Goal: Information Seeking & Learning: Learn about a topic

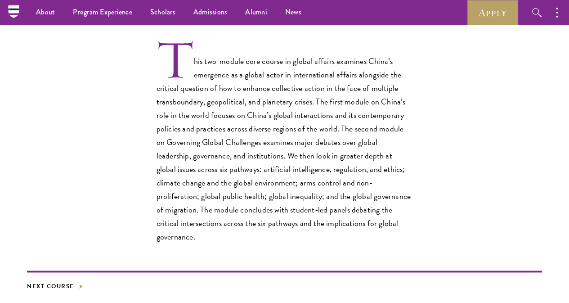
scroll to position [256, 0]
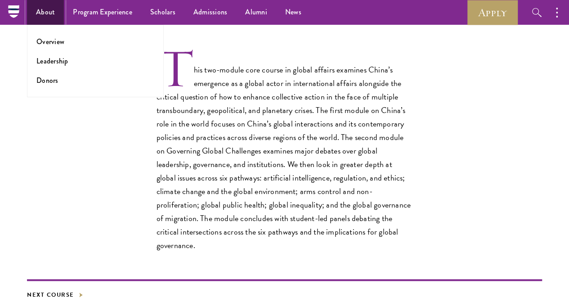
click at [54, 8] on link "About" at bounding box center [45, 12] width 37 height 25
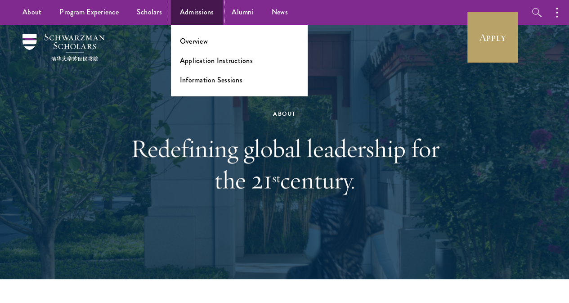
click at [199, 17] on link "Admissions" at bounding box center [197, 12] width 52 height 25
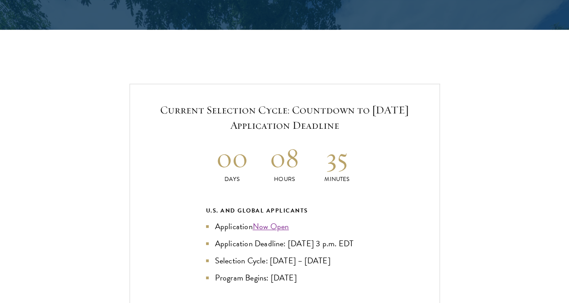
scroll to position [1870, 0]
